Goal: Task Accomplishment & Management: Manage account settings

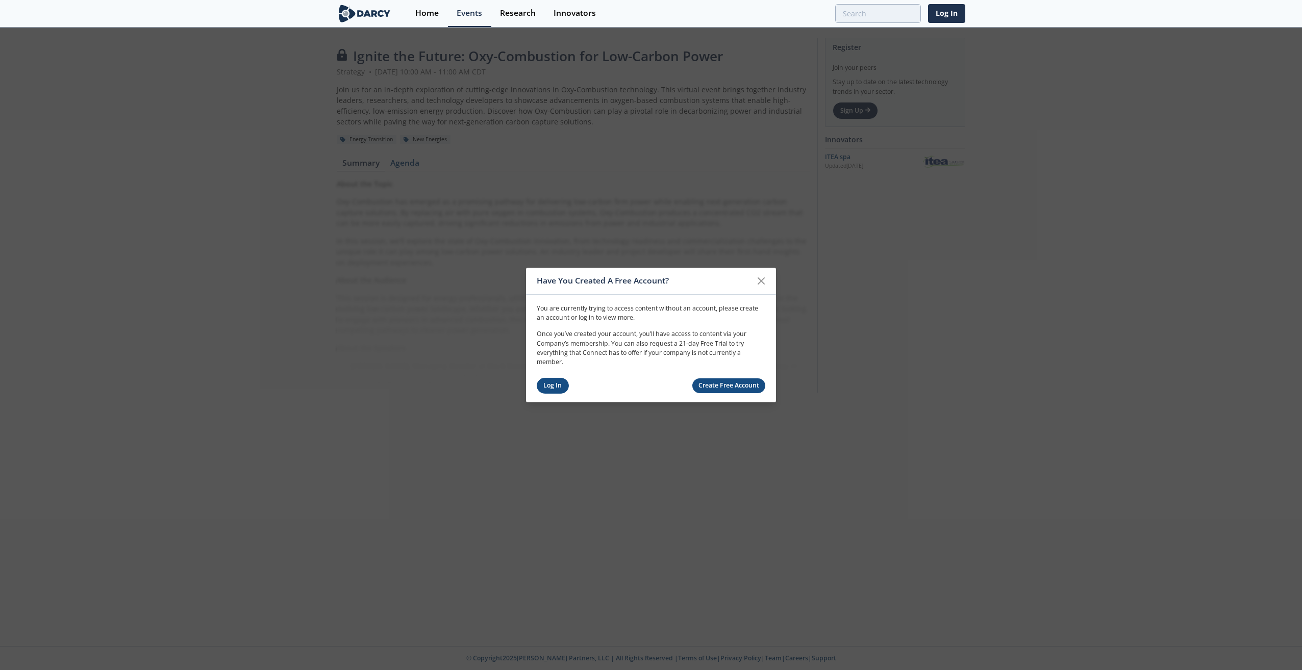
click at [547, 386] on link "Log In" at bounding box center [553, 386] width 32 height 16
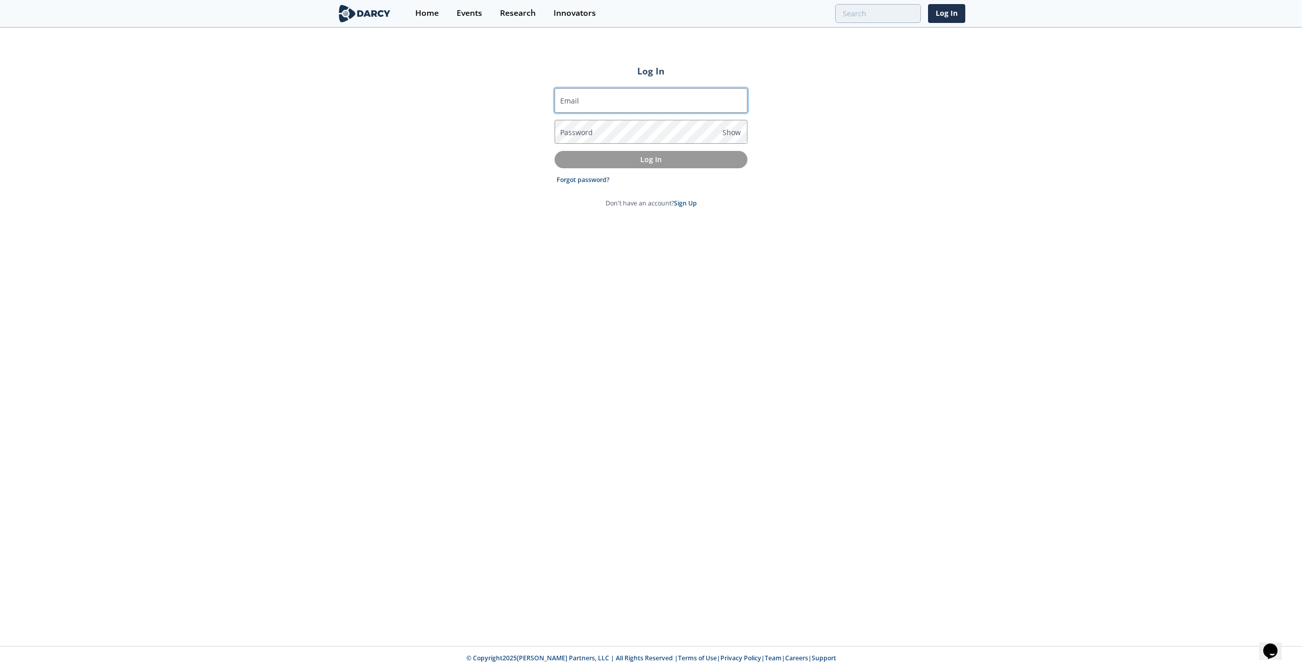
click at [605, 101] on input "Email" at bounding box center [650, 100] width 193 height 24
type input "[PERSON_NAME][EMAIL_ADDRESS][DOMAIN_NAME]"
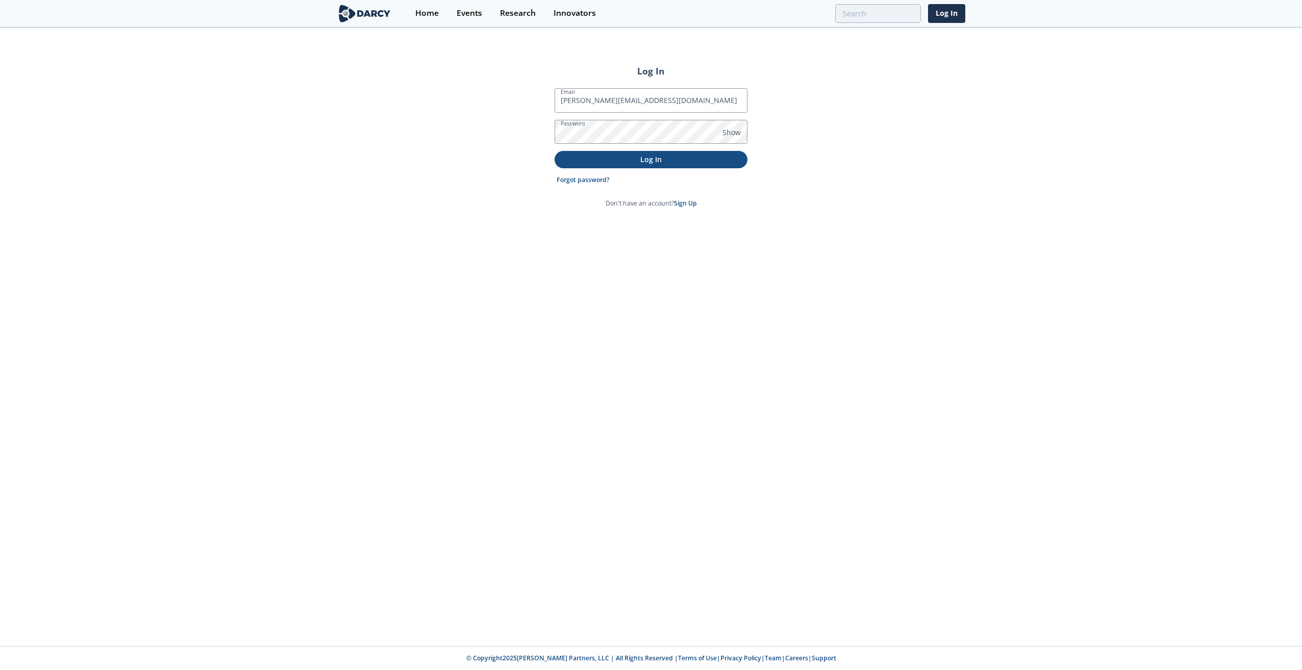
click at [623, 162] on p "Log In" at bounding box center [651, 159] width 179 height 11
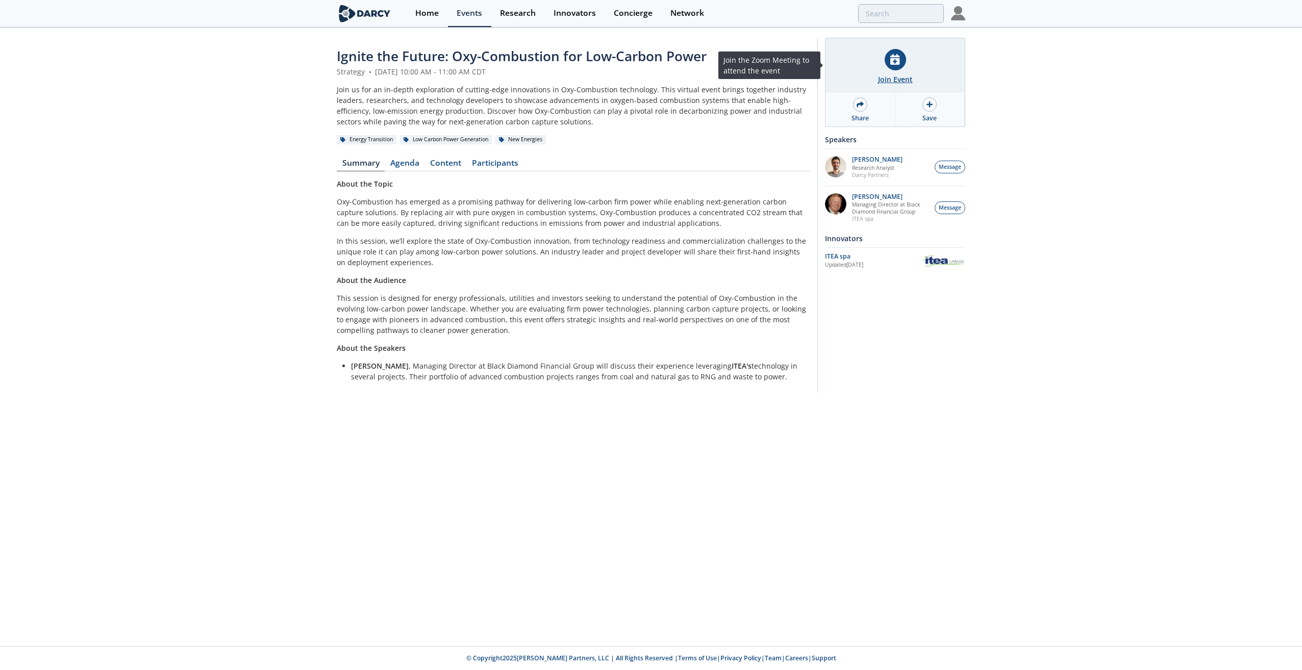
click at [894, 64] on icon at bounding box center [894, 59] width 9 height 11
